Goal: Information Seeking & Learning: Learn about a topic

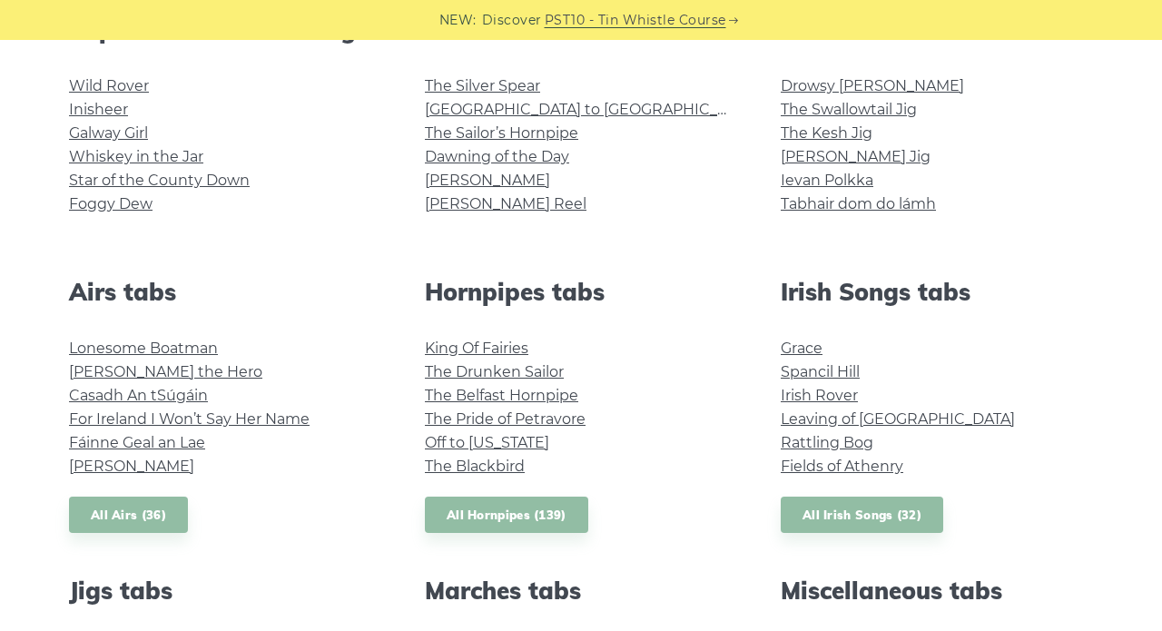
scroll to position [506, 0]
click at [139, 127] on link "Galway Girl" at bounding box center [108, 132] width 79 height 17
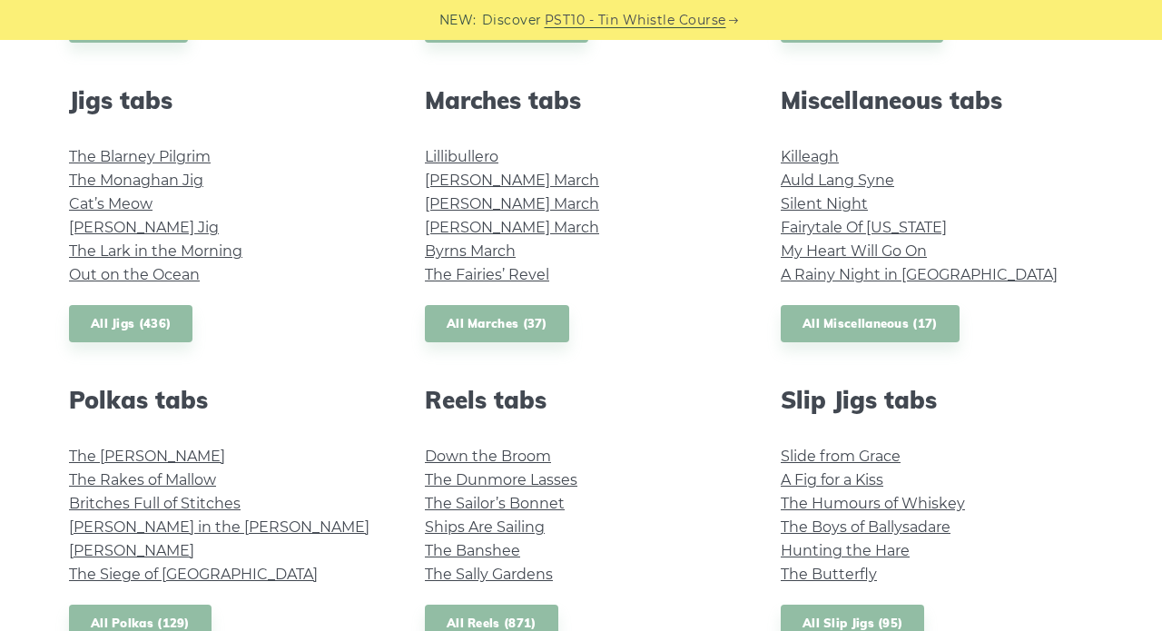
scroll to position [1024, 0]
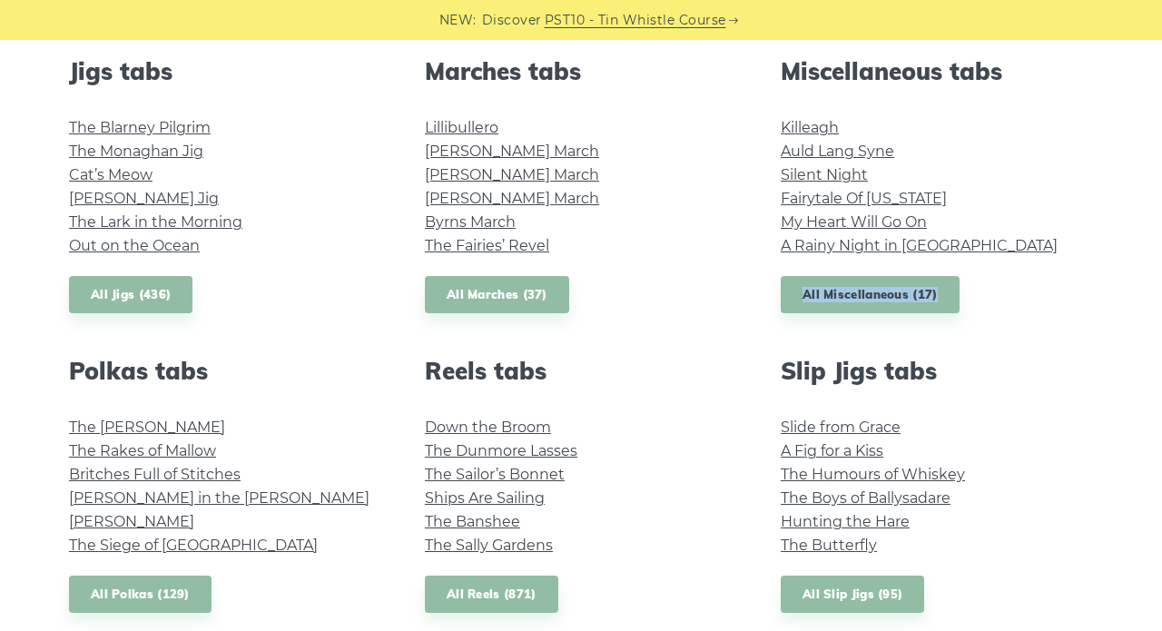
click at [685, 357] on h2 "Reels tabs" at bounding box center [581, 371] width 312 height 28
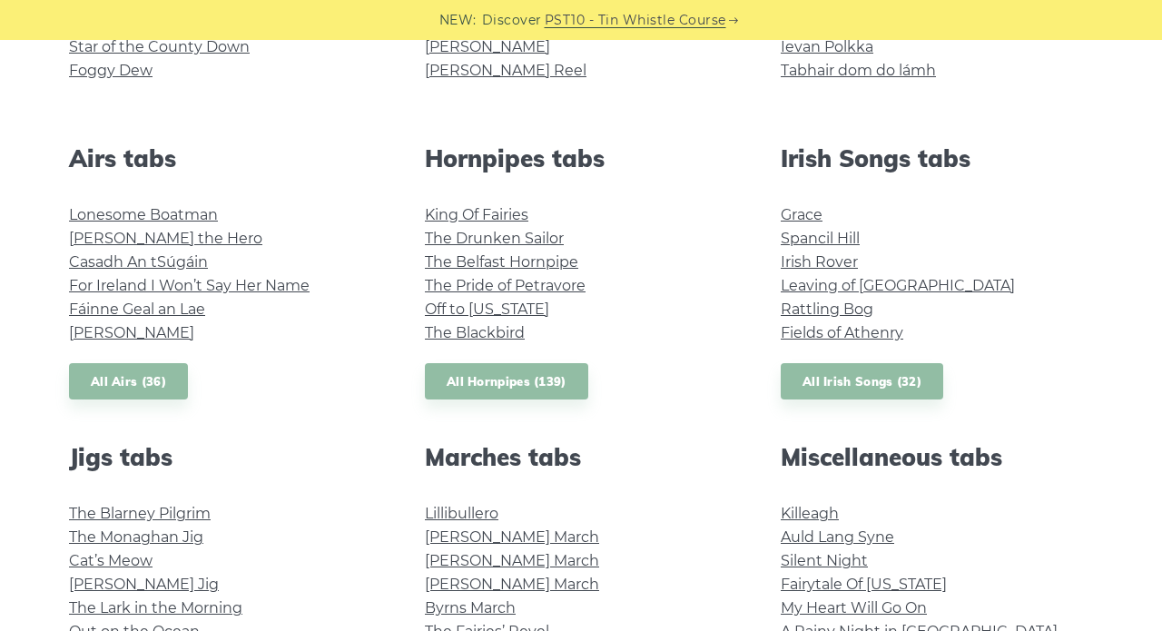
scroll to position [598, 0]
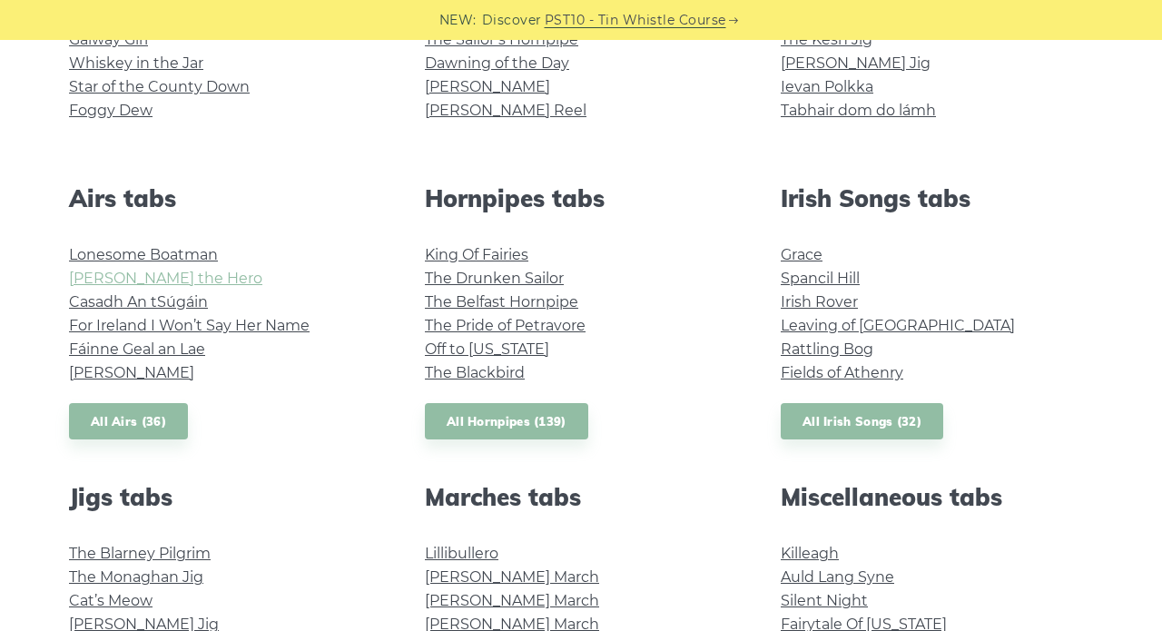
click at [172, 279] on link "Hector the Hero" at bounding box center [165, 278] width 193 height 17
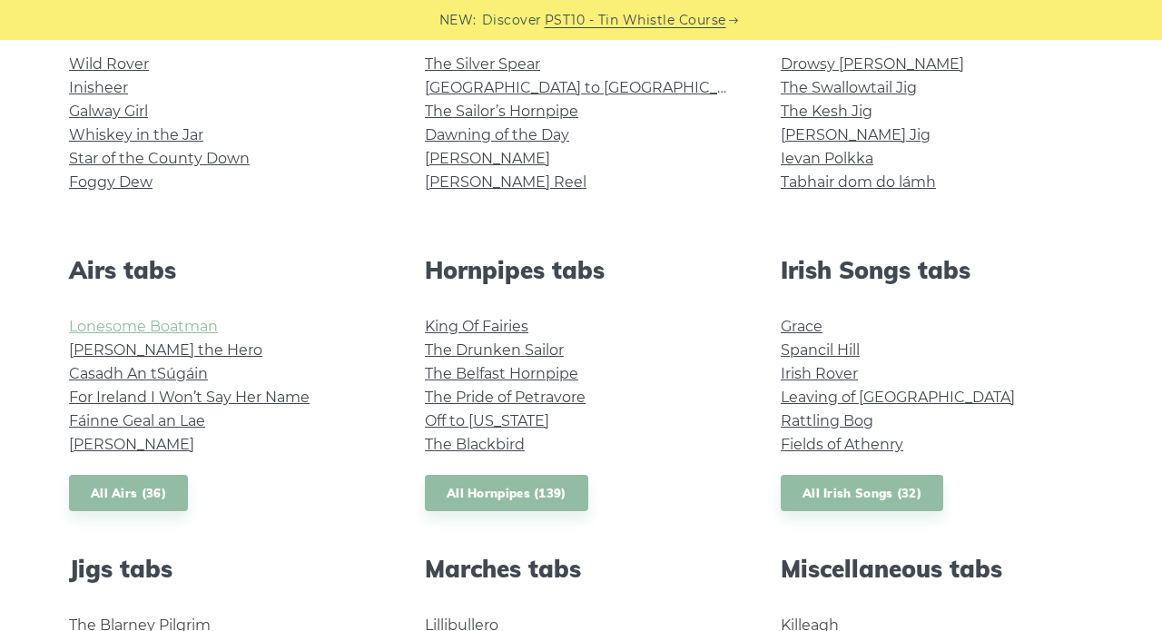
scroll to position [545, 0]
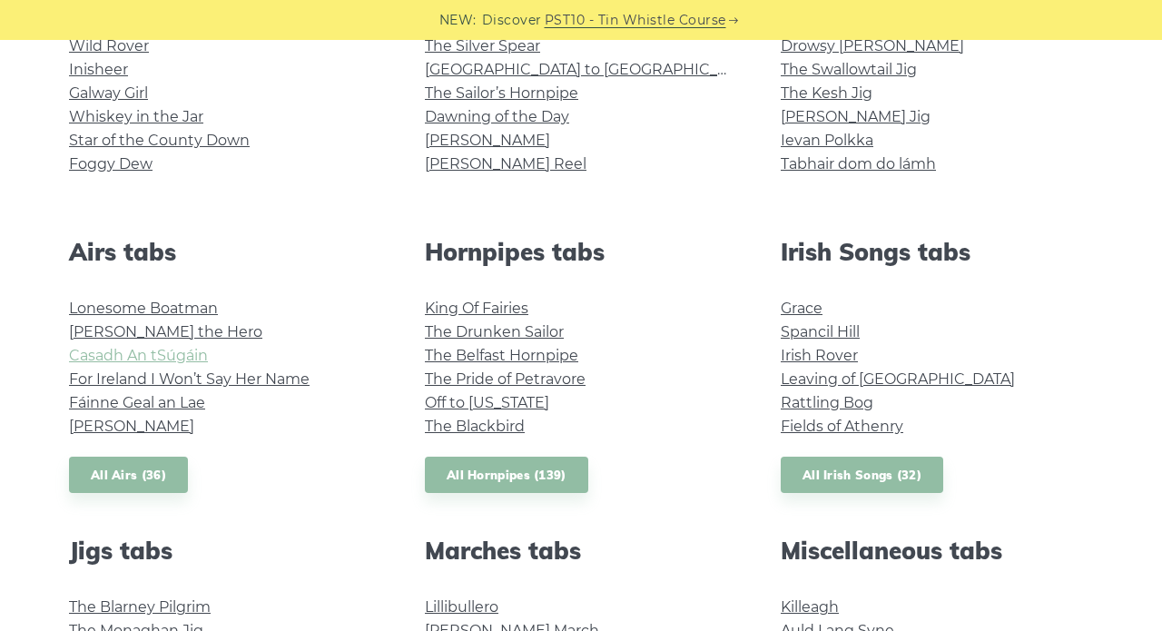
click at [191, 355] on link "Casadh An tSúgáin" at bounding box center [138, 355] width 139 height 17
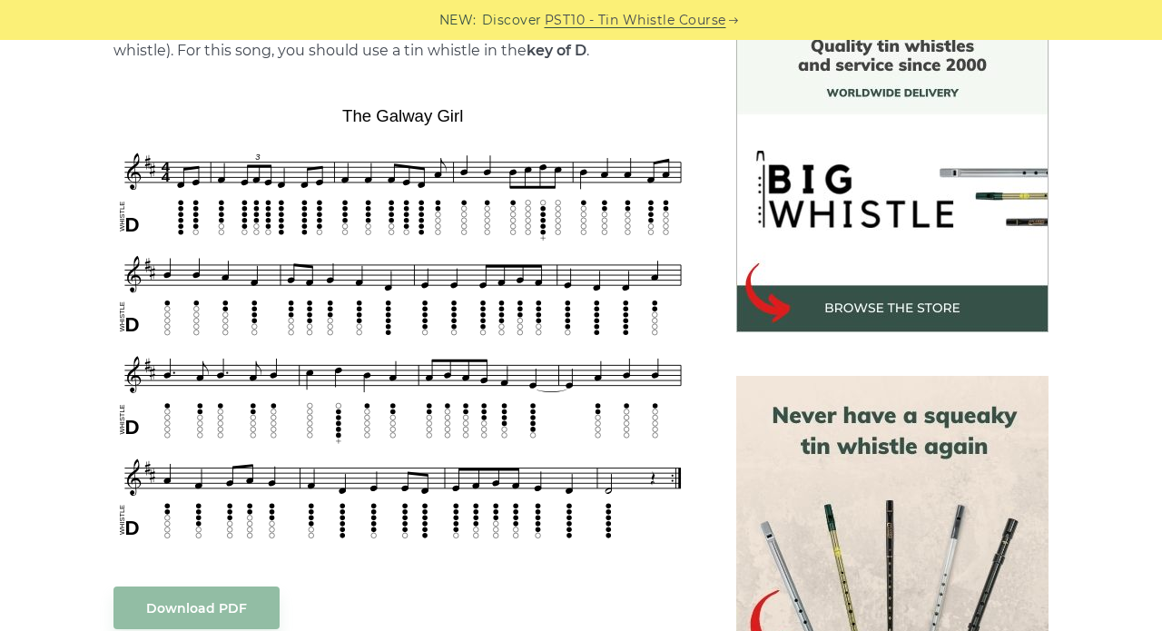
scroll to position [499, 0]
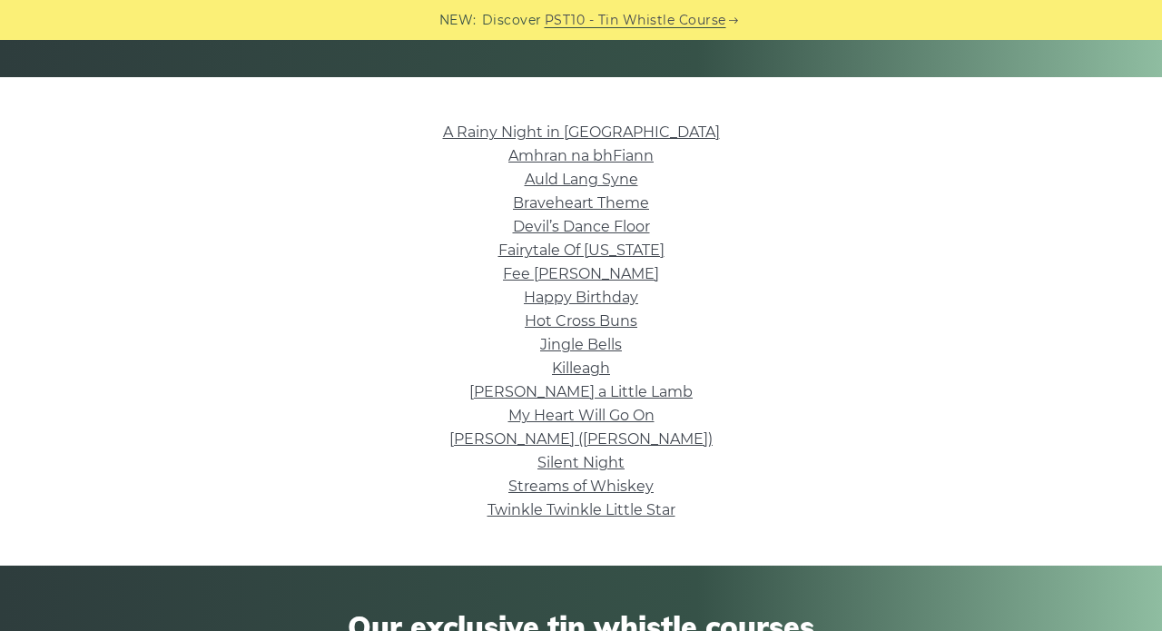
scroll to position [447, 0]
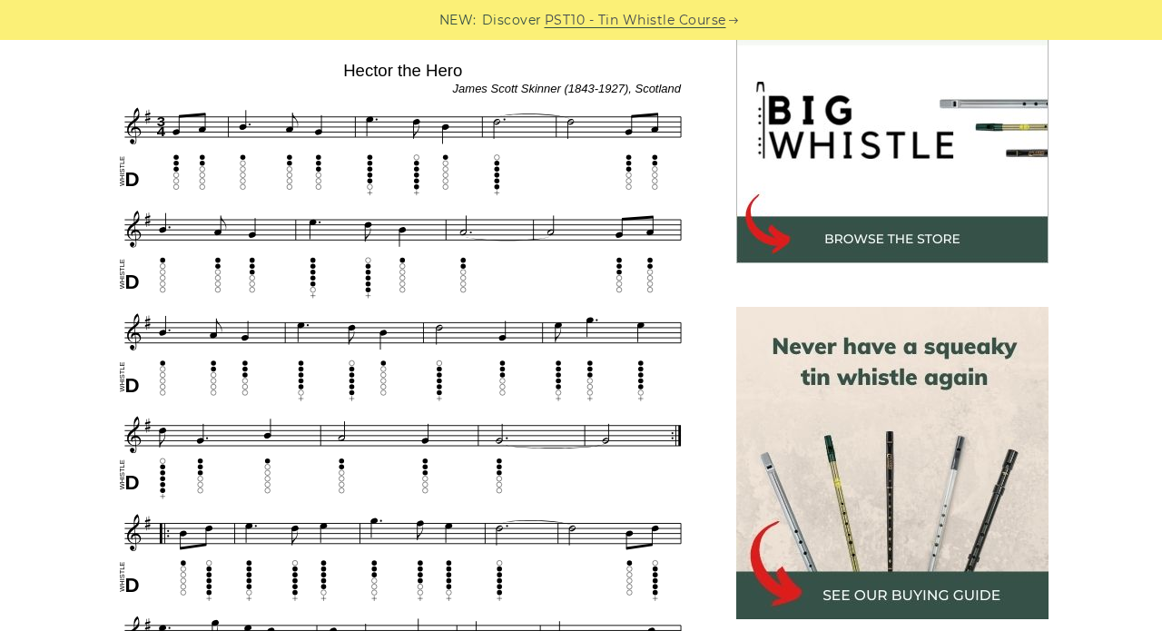
scroll to position [565, 0]
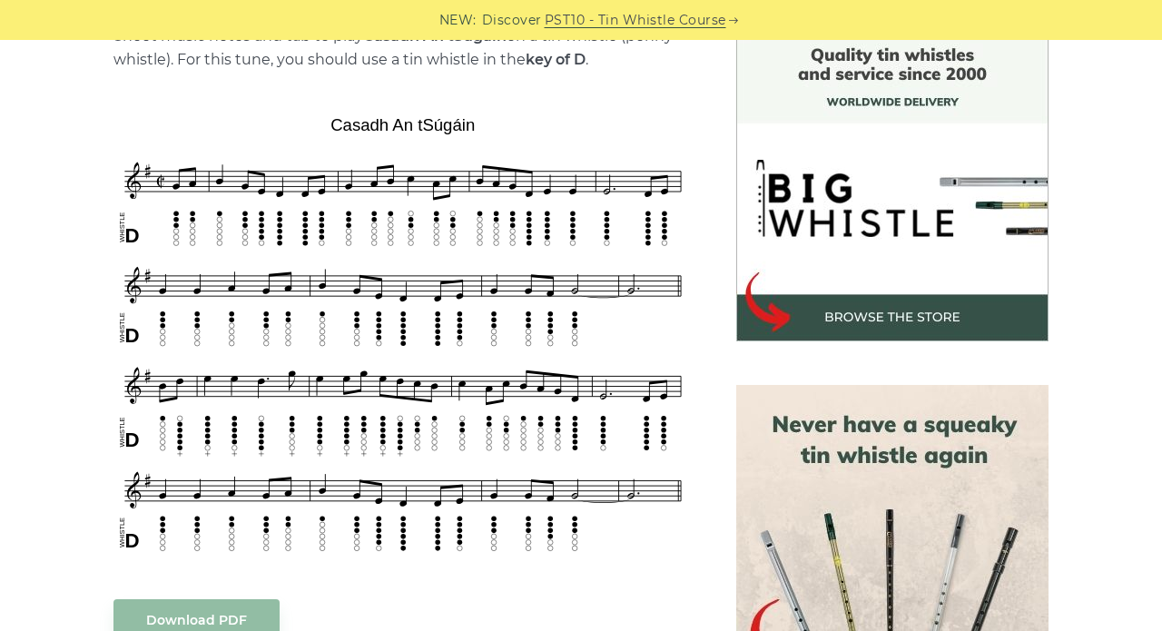
scroll to position [548, 0]
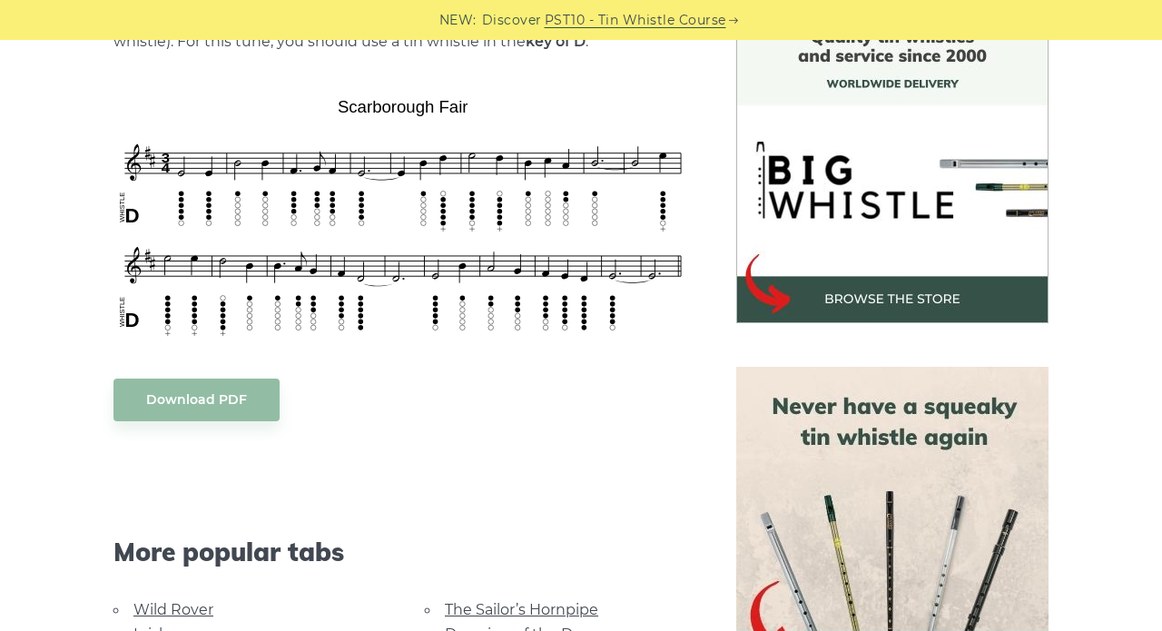
scroll to position [503, 0]
